Goal: Task Accomplishment & Management: Use online tool/utility

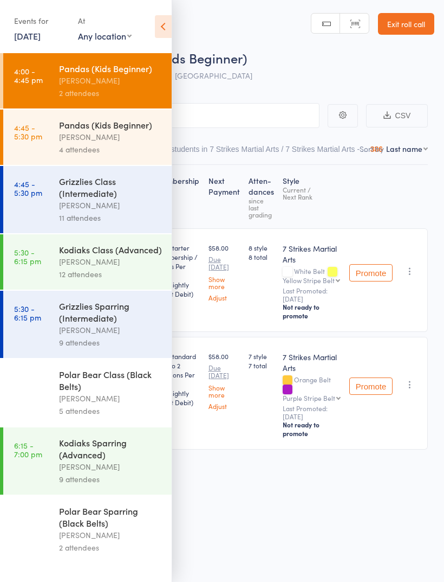
click at [30, 39] on link "11 Sep, 2025" at bounding box center [27, 36] width 27 height 12
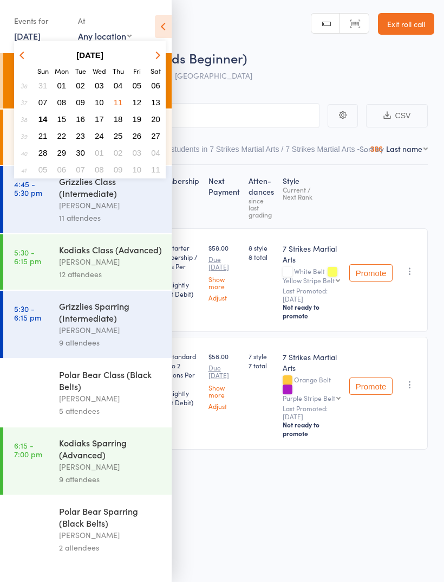
click at [42, 124] on span "14" at bounding box center [42, 118] width 9 height 9
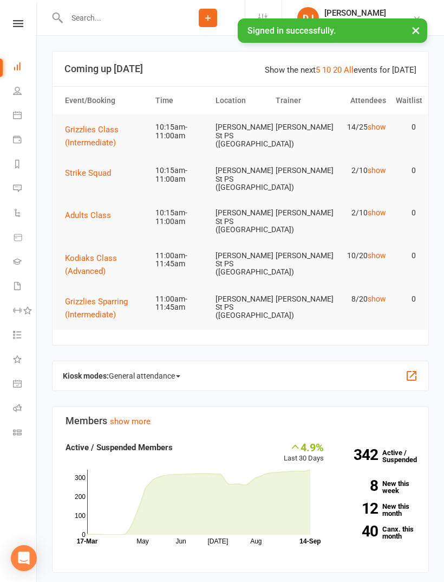
click at [21, 431] on icon at bounding box center [17, 432] width 9 height 9
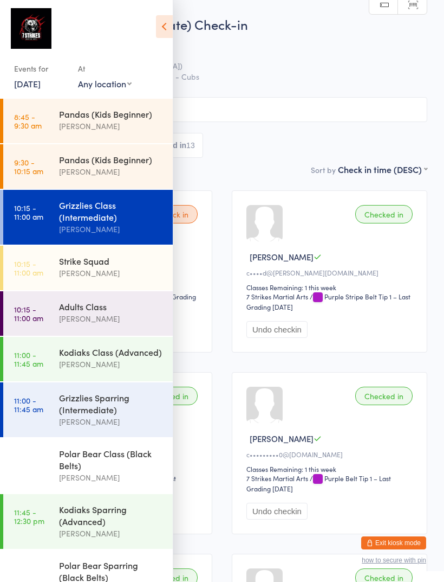
click at [121, 217] on div "Grizzlies Class (Intermediate)" at bounding box center [111, 211] width 105 height 24
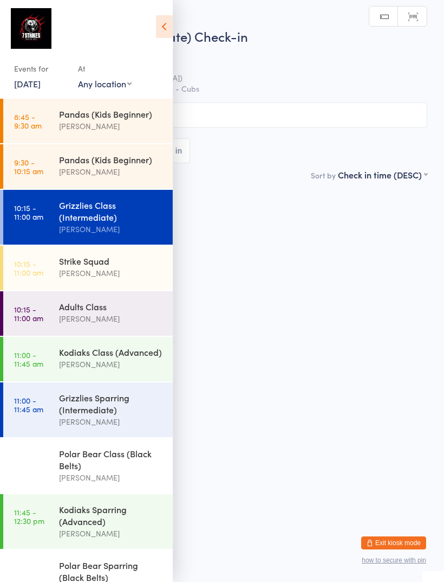
click at [118, 270] on div "[PERSON_NAME]" at bounding box center [111, 273] width 105 height 12
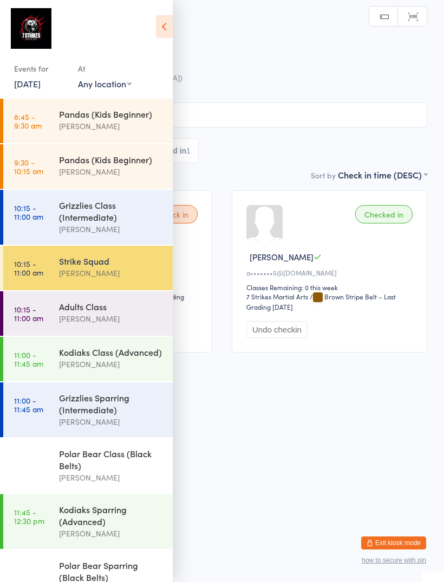
click at [165, 28] on icon at bounding box center [164, 26] width 17 height 23
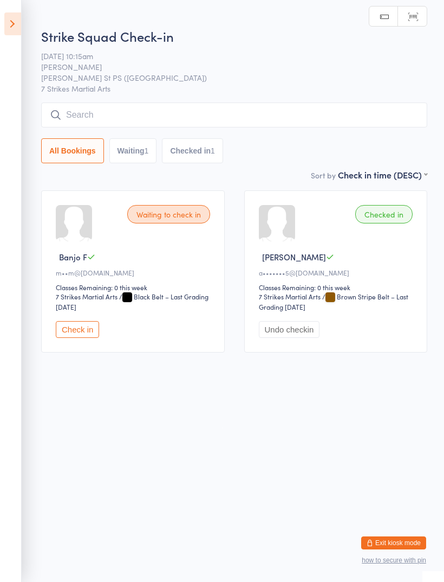
click at [70, 338] on button "Check in" at bounding box center [77, 329] width 43 height 17
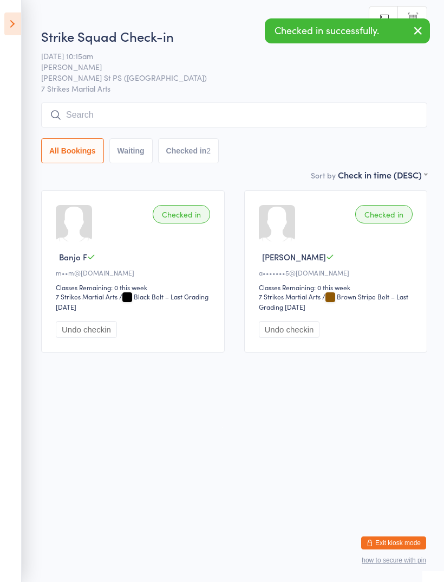
click at [17, 24] on icon at bounding box center [12, 23] width 17 height 23
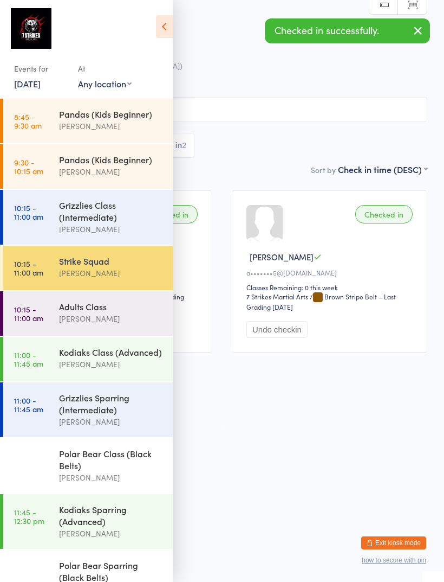
click at [118, 223] on div "Grizzlies Class (Intermediate)" at bounding box center [111, 211] width 105 height 24
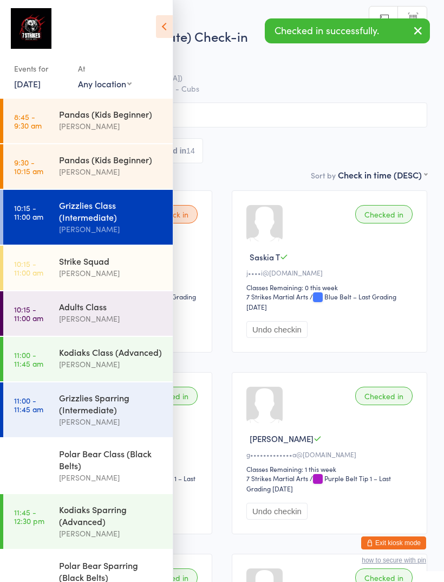
click at [171, 27] on icon at bounding box center [164, 26] width 17 height 23
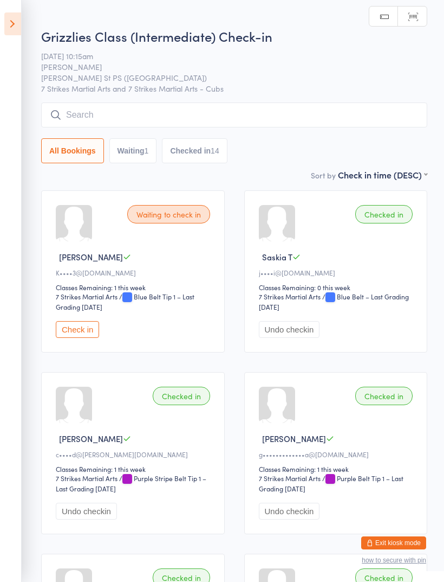
click at [140, 144] on button "Waiting 1" at bounding box center [133, 150] width 48 height 25
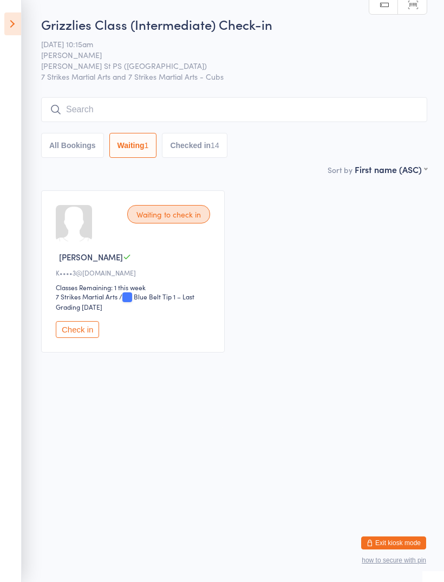
click at [73, 152] on button "All Bookings" at bounding box center [72, 145] width 63 height 25
select select "5"
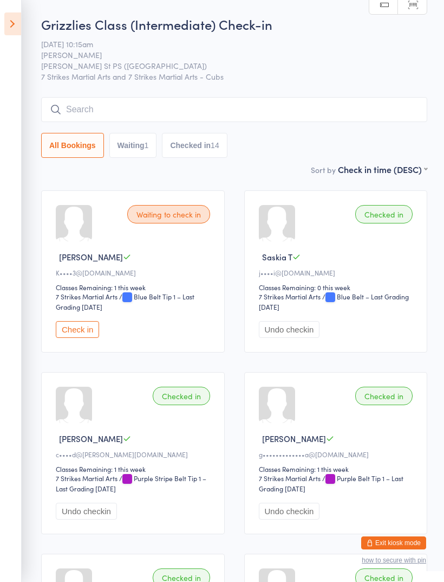
click at [7, 26] on icon at bounding box center [12, 23] width 17 height 23
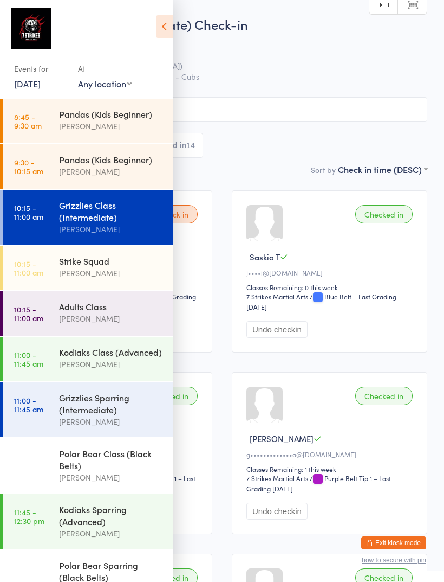
click at [63, 319] on div "[PERSON_NAME]" at bounding box center [111, 318] width 105 height 12
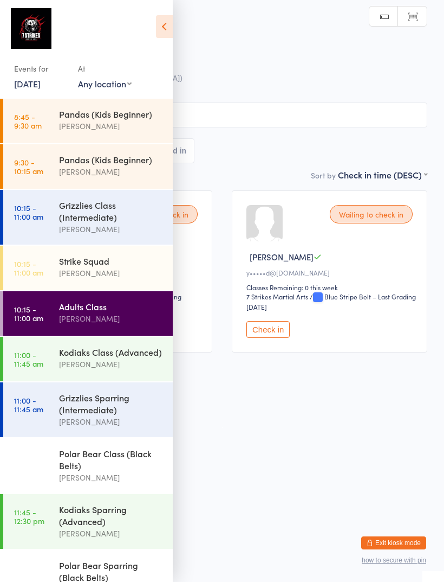
click at [161, 24] on icon at bounding box center [164, 26] width 17 height 23
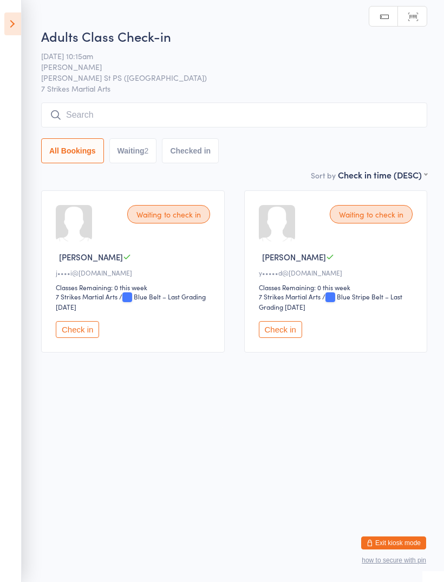
click at [67, 331] on button "Check in" at bounding box center [77, 329] width 43 height 17
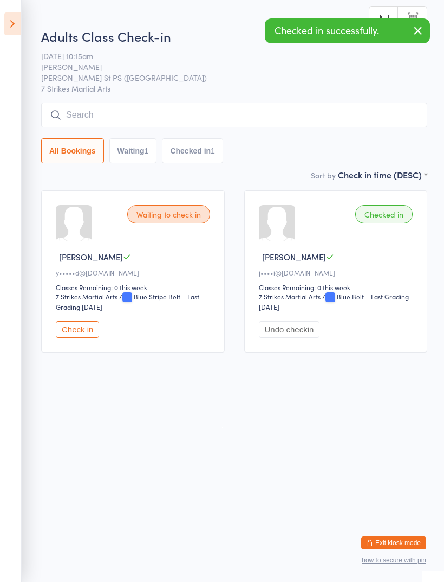
click at [66, 327] on button "Check in" at bounding box center [77, 329] width 43 height 17
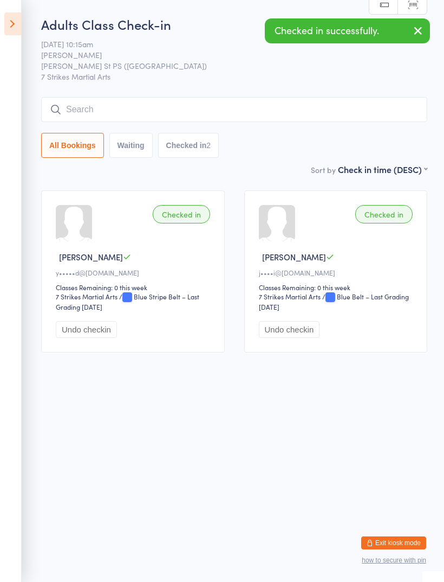
click at [12, 24] on icon at bounding box center [12, 23] width 17 height 23
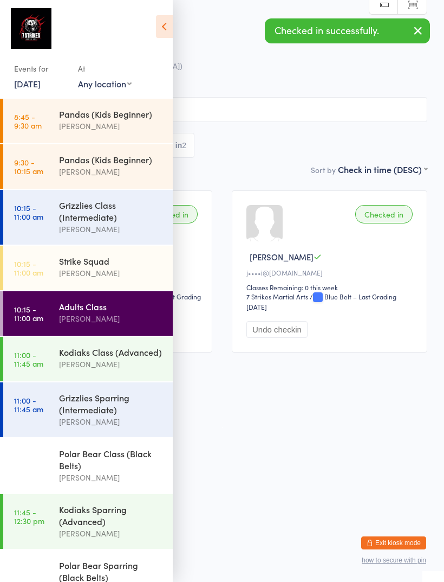
click at [60, 365] on div "[PERSON_NAME]" at bounding box center [111, 364] width 105 height 12
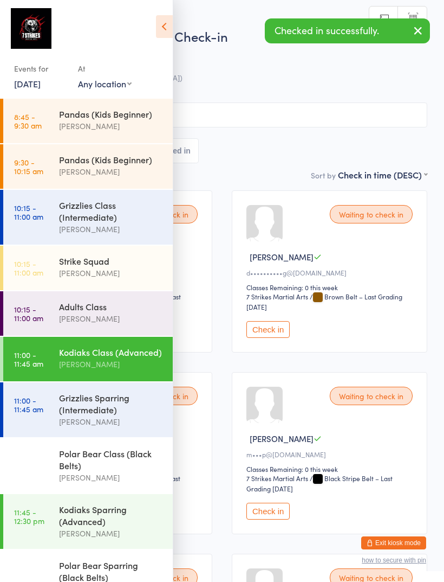
click at [156, 34] on icon at bounding box center [164, 26] width 17 height 23
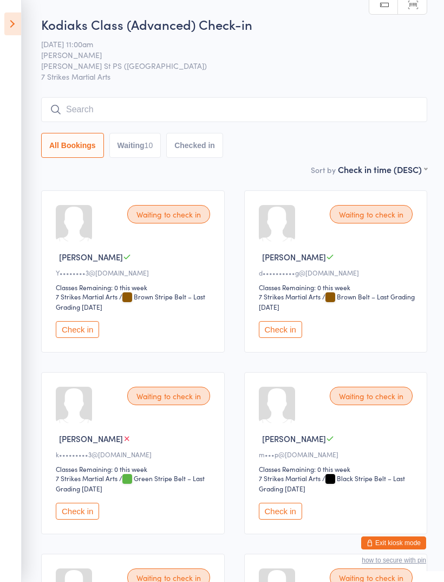
click at [280, 325] on div "Waiting to check in Samuel C d••••••••••g@gmail.com Classes Remaining: 0 this w…" at bounding box center [336, 271] width 184 height 162
click at [282, 337] on button "Check in" at bounding box center [280, 329] width 43 height 17
